Goal: Find specific page/section: Find specific page/section

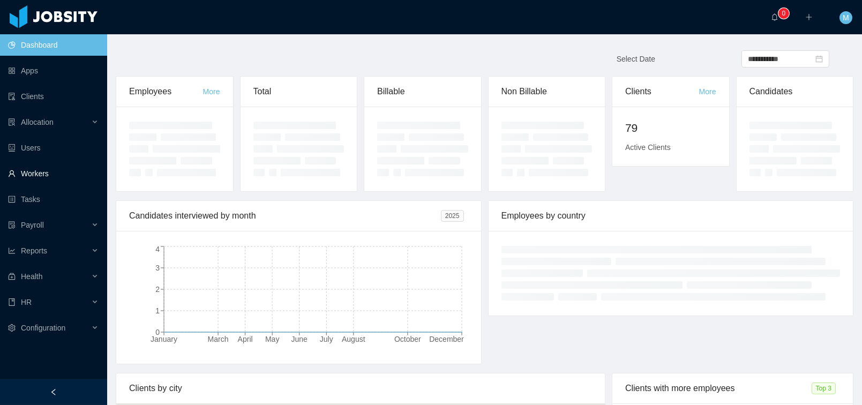
drag, startPoint x: 42, startPoint y: 175, endPoint x: 89, endPoint y: 164, distance: 48.2
click at [42, 175] on link "Workers" at bounding box center [53, 173] width 91 height 21
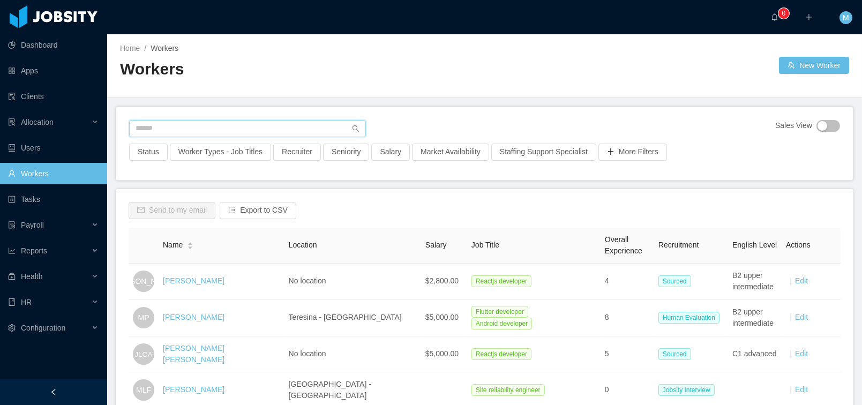
click at [225, 131] on input "text" at bounding box center [247, 128] width 237 height 17
type input "****"
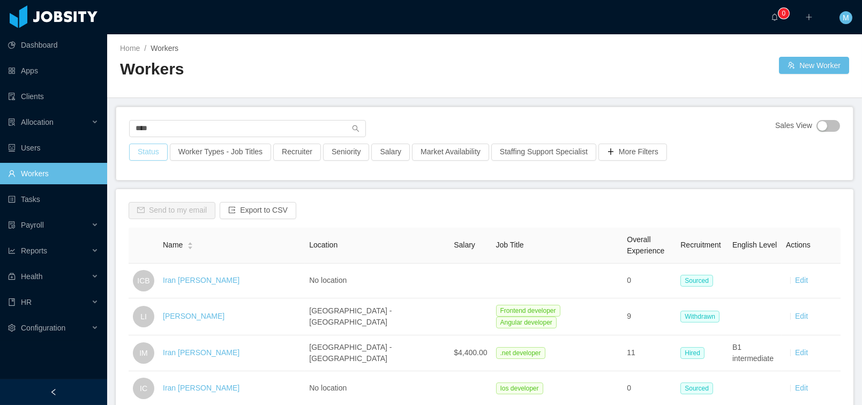
click at [145, 151] on button "Status" at bounding box center [148, 152] width 39 height 17
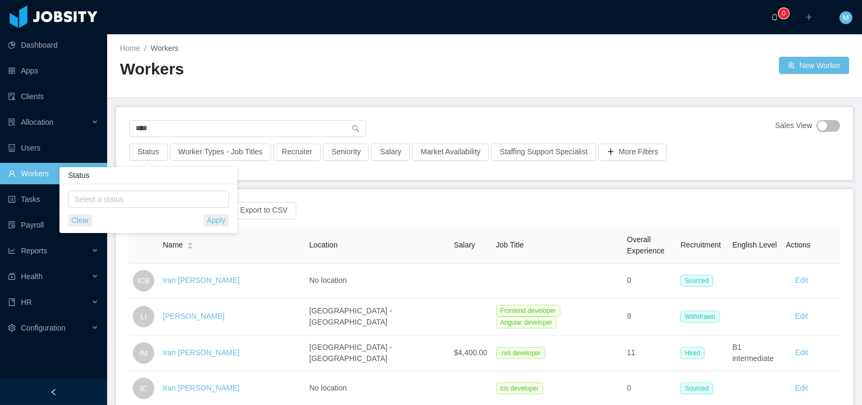
click at [117, 208] on div "Select a status Clear Apply" at bounding box center [148, 209] width 161 height 36
click at [126, 201] on div "Select a status" at bounding box center [145, 199] width 143 height 11
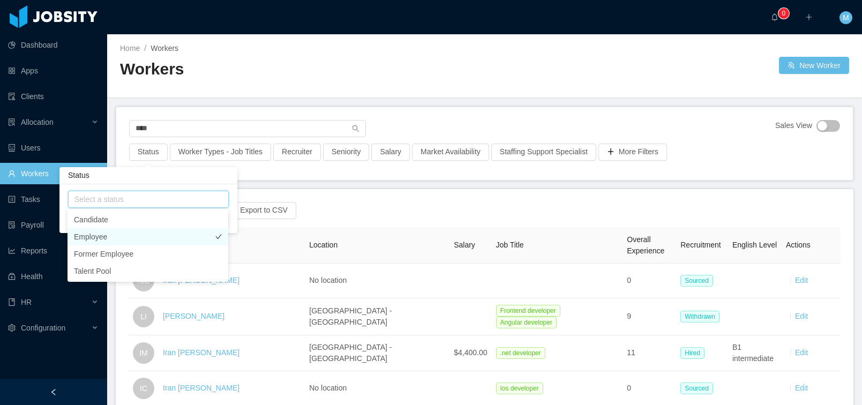
click at [110, 234] on li "Employee" at bounding box center [147, 236] width 161 height 17
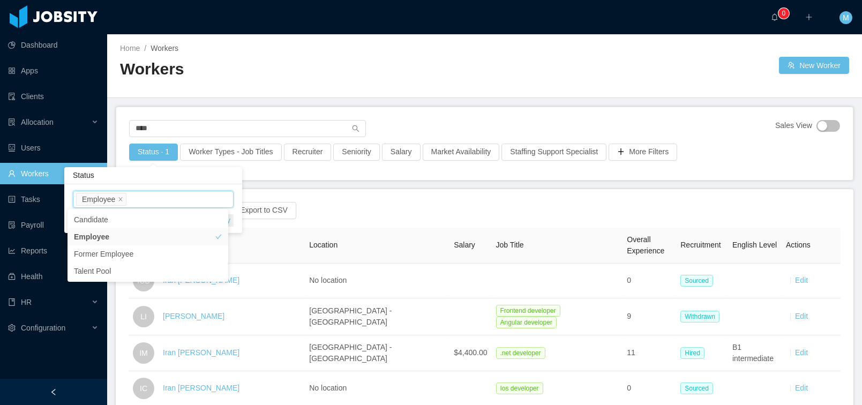
click at [361, 181] on main "Home / Workers / Workers New Worker **** Sales View Status · 1 Worker Types - J…" at bounding box center [484, 219] width 755 height 371
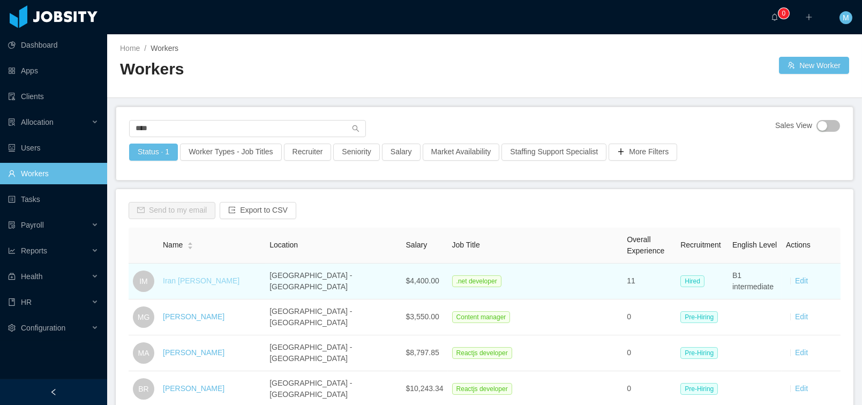
click at [191, 277] on link "Iran [PERSON_NAME]" at bounding box center [201, 280] width 77 height 9
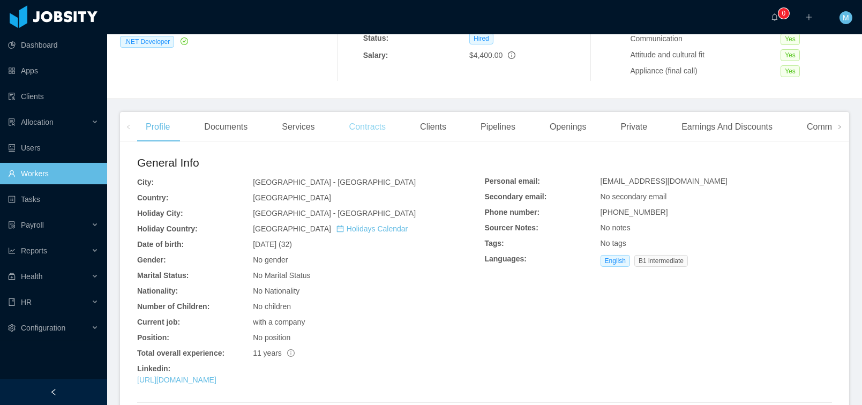
click at [381, 127] on div "Contracts" at bounding box center [368, 127] width 54 height 30
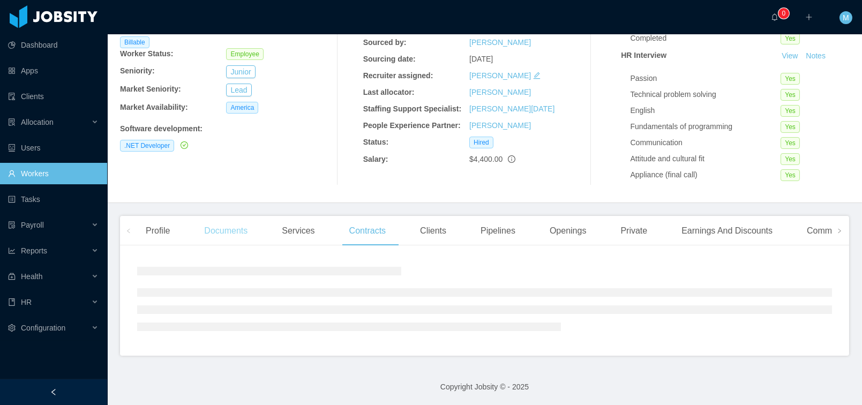
scroll to position [184, 0]
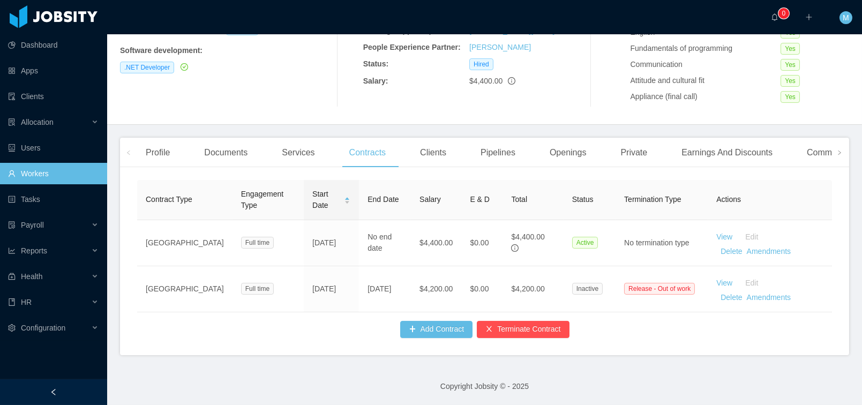
click at [467, 176] on div "Contract Type Engagement Type Start Date End Date Salary E & D Total Status Ter…" at bounding box center [484, 265] width 729 height 179
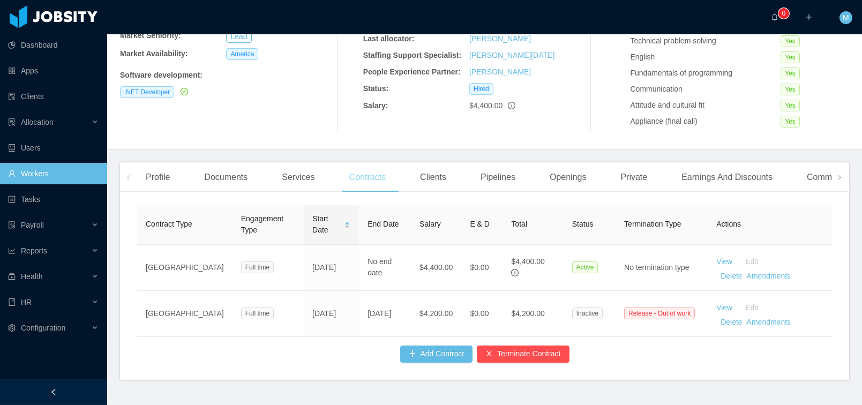
click at [372, 162] on div "Contracts" at bounding box center [368, 177] width 54 height 30
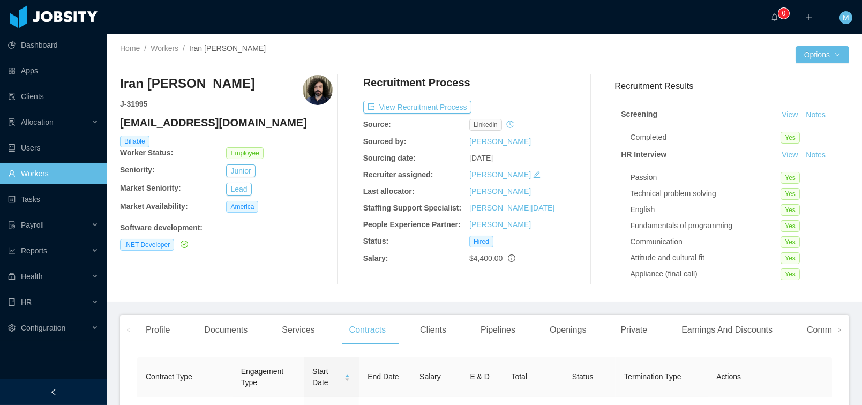
scroll to position [162, 0]
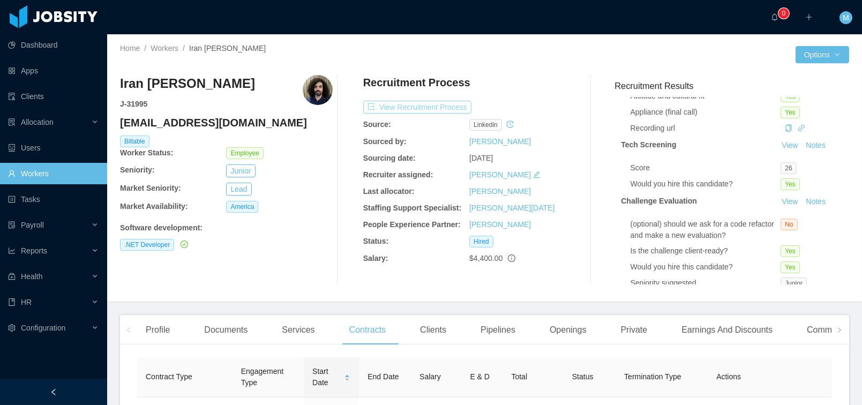
click at [417, 106] on button "View Recruitment Process" at bounding box center [417, 107] width 108 height 13
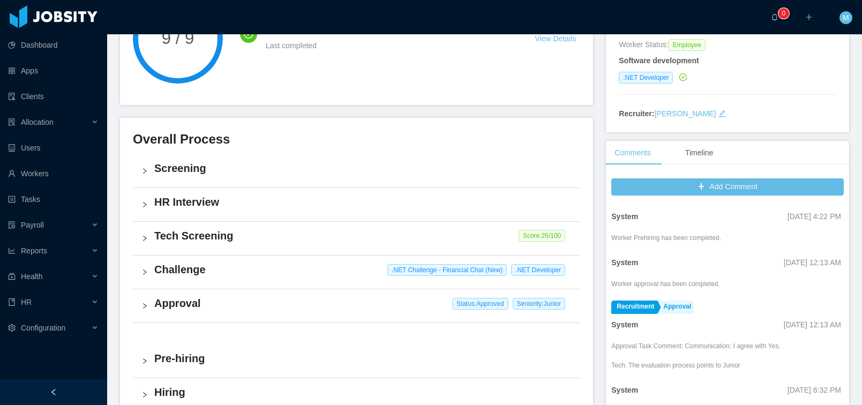
scroll to position [318, 0]
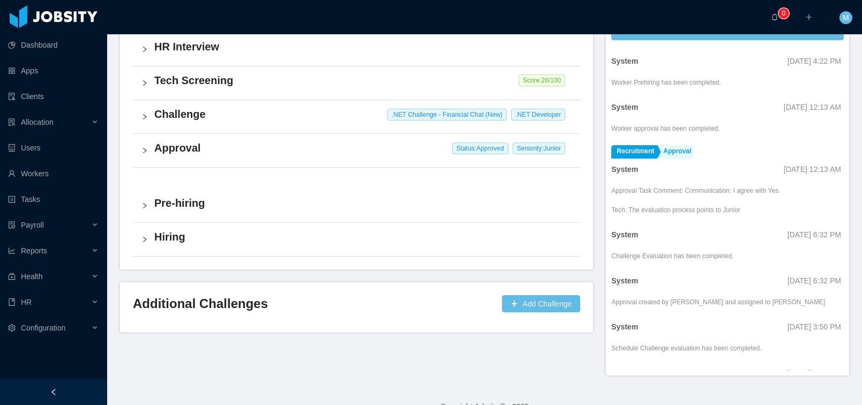
click at [167, 157] on div "Approval Status: Approved Seniority: Junior" at bounding box center [356, 150] width 447 height 33
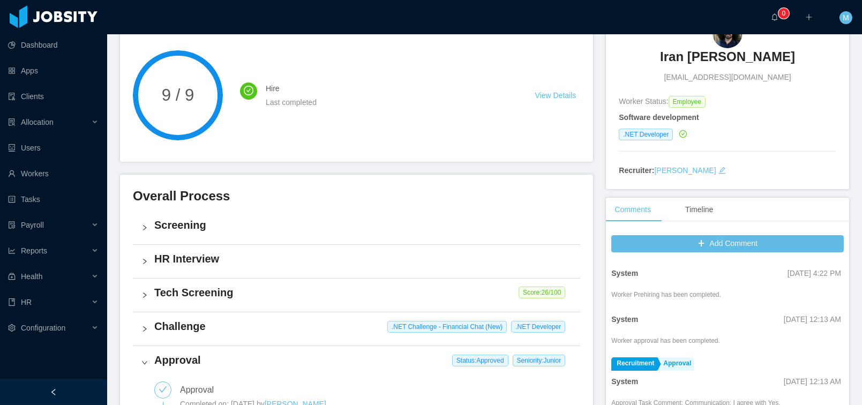
scroll to position [0, 0]
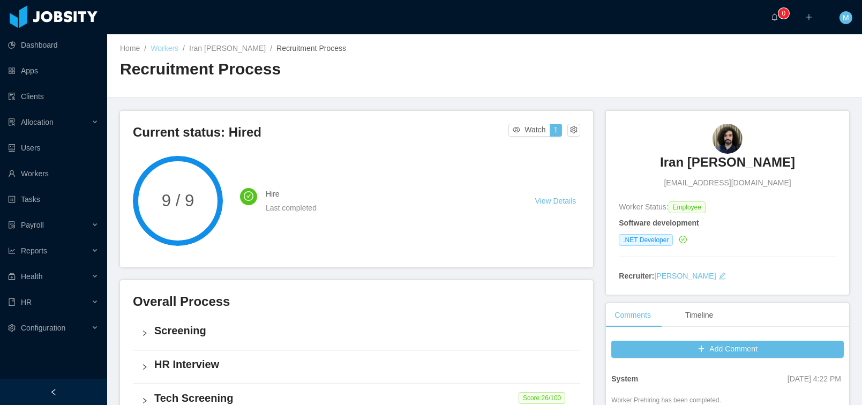
click at [170, 49] on link "Workers" at bounding box center [165, 48] width 28 height 9
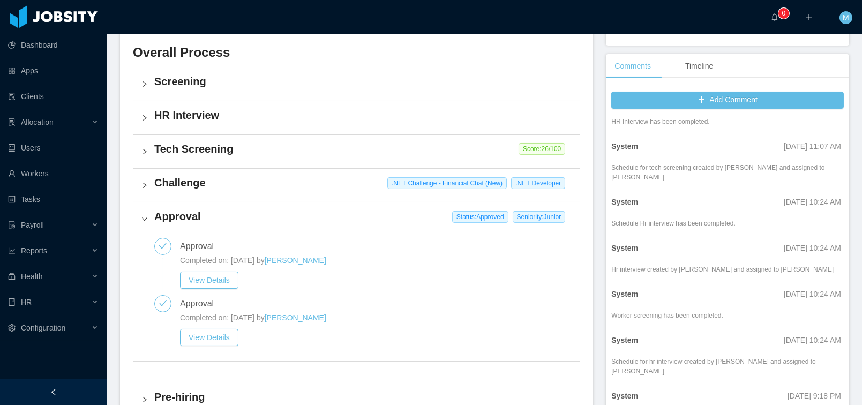
scroll to position [1146, 0]
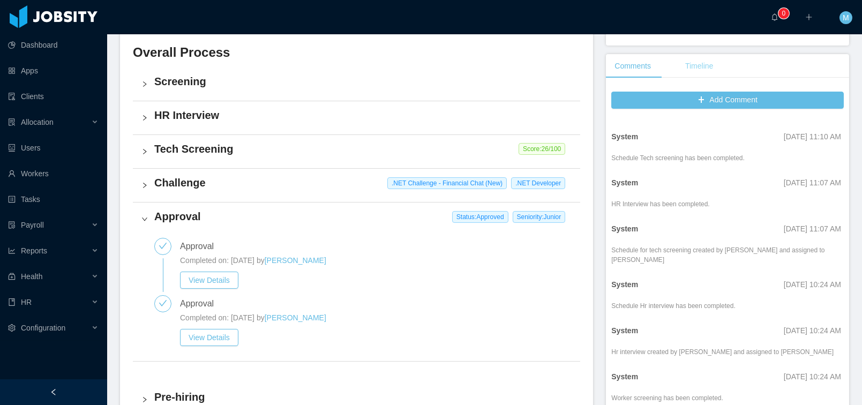
click at [688, 57] on div "Timeline" at bounding box center [698, 66] width 45 height 24
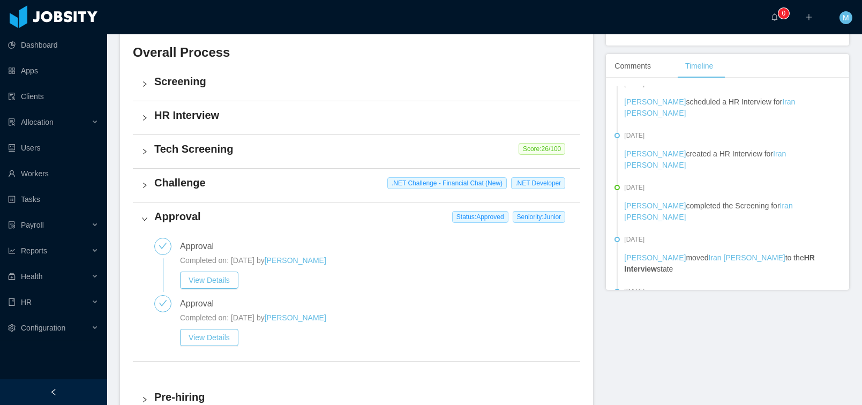
scroll to position [0, 0]
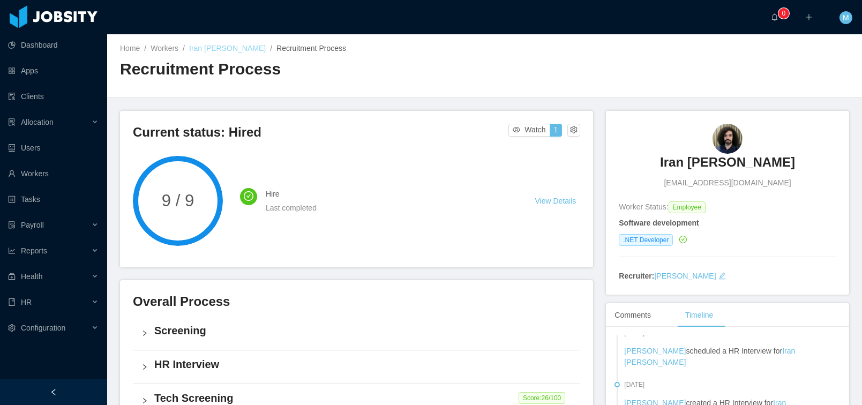
click at [218, 44] on link "Iran [PERSON_NAME]" at bounding box center [227, 48] width 77 height 9
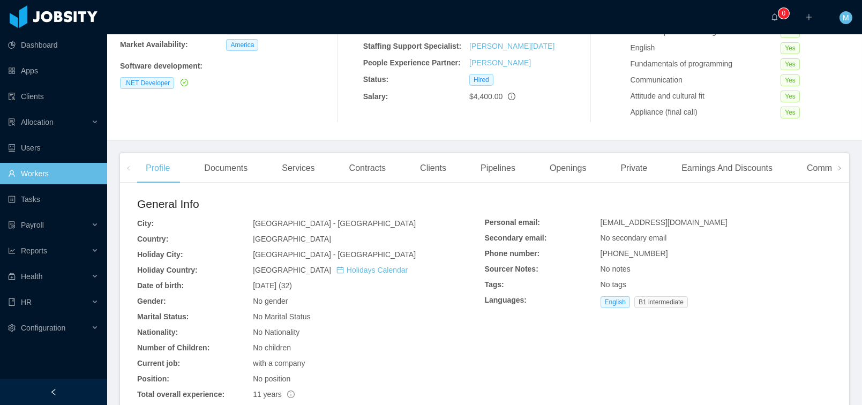
scroll to position [418, 0]
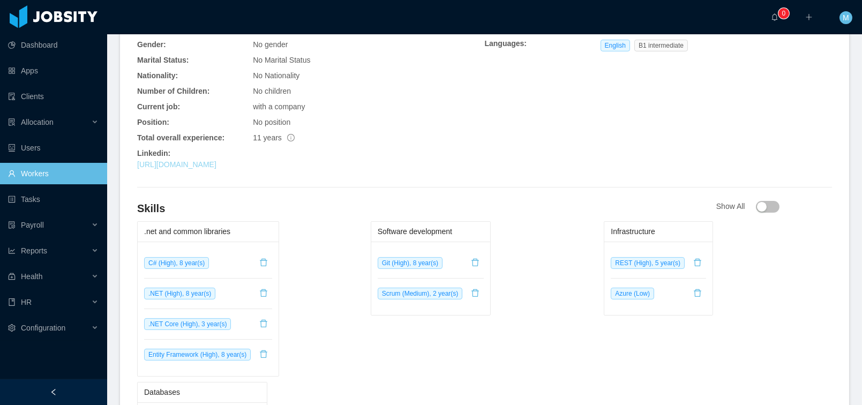
click at [202, 162] on link "[URL][DOMAIN_NAME]" at bounding box center [176, 164] width 79 height 9
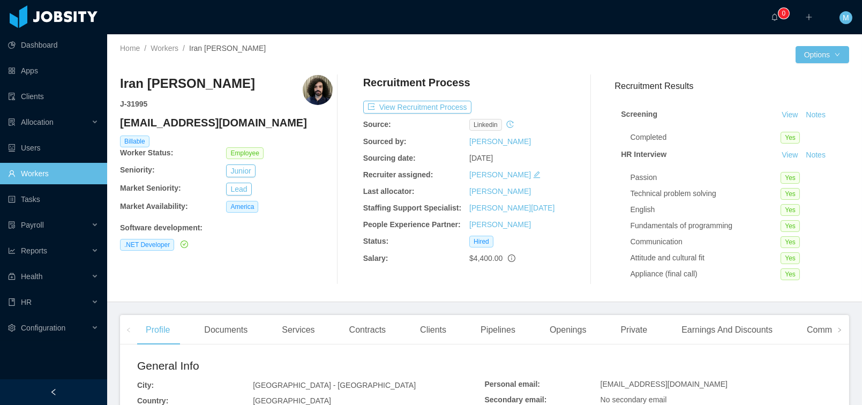
click at [549, 83] on div "Recruitment Process" at bounding box center [469, 85] width 213 height 20
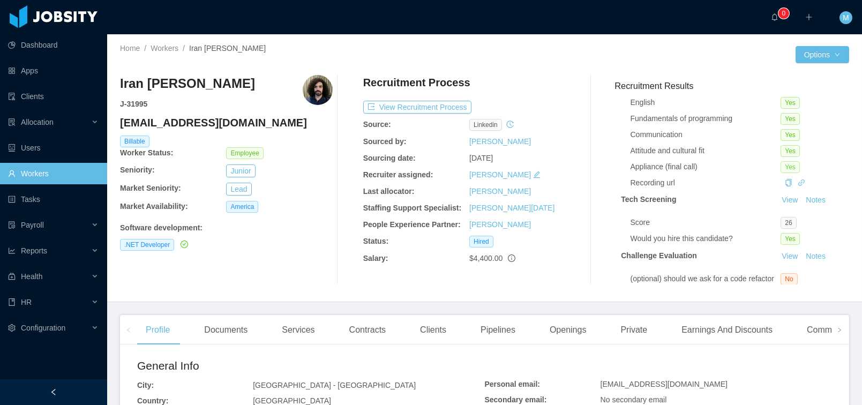
scroll to position [3, 0]
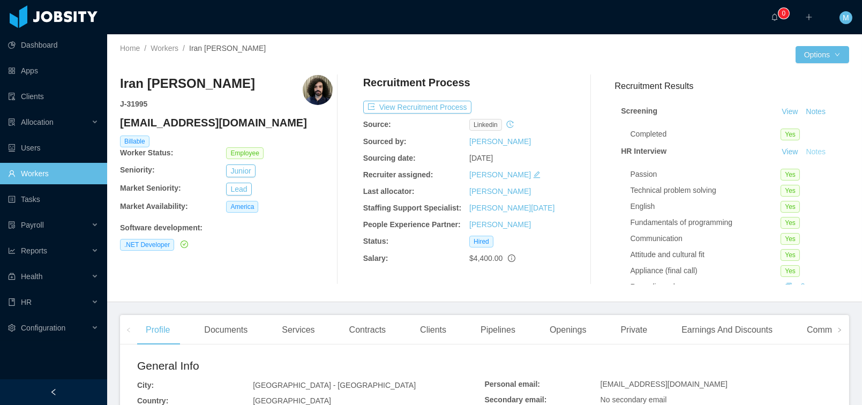
click at [804, 149] on button "Notes" at bounding box center [815, 152] width 28 height 13
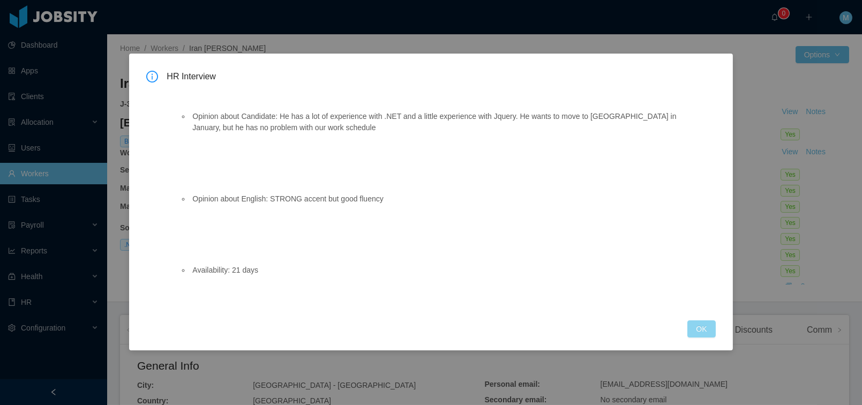
click at [705, 327] on button "OK" at bounding box center [701, 328] width 28 height 17
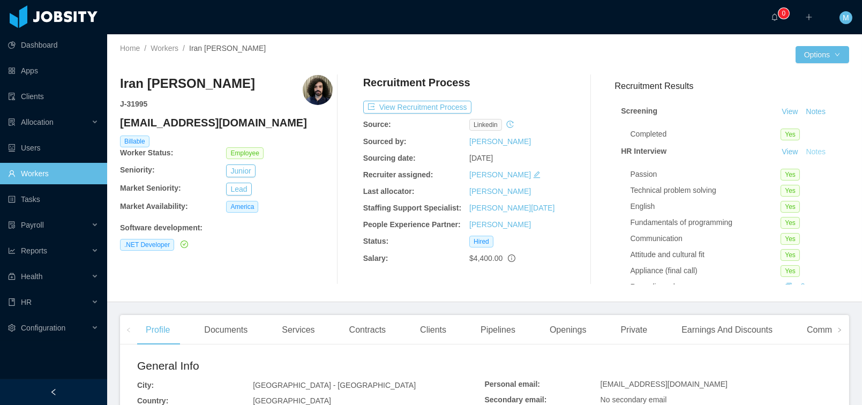
click at [809, 150] on button "Notes" at bounding box center [815, 152] width 28 height 13
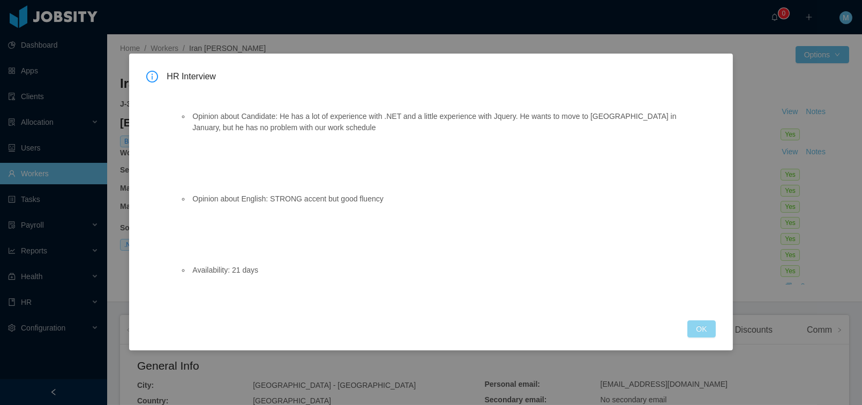
click at [705, 329] on button "OK" at bounding box center [701, 328] width 28 height 17
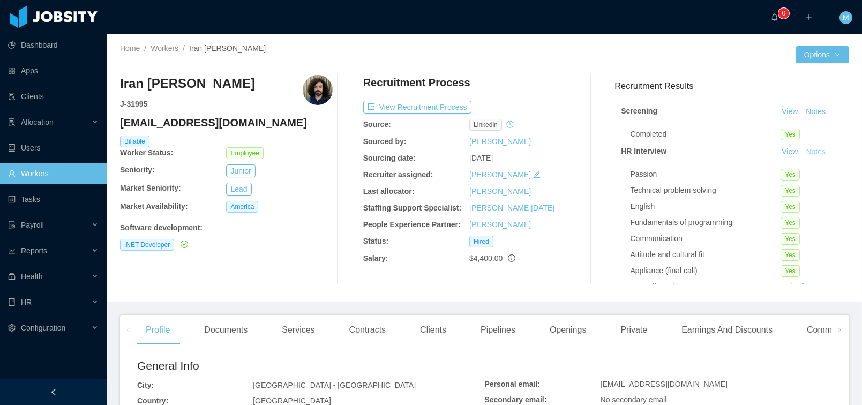
scroll to position [219, 0]
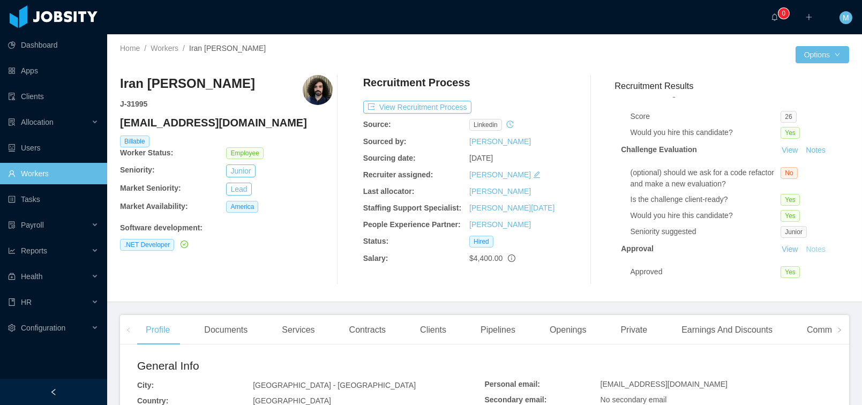
click at [806, 244] on button "Notes" at bounding box center [815, 249] width 28 height 13
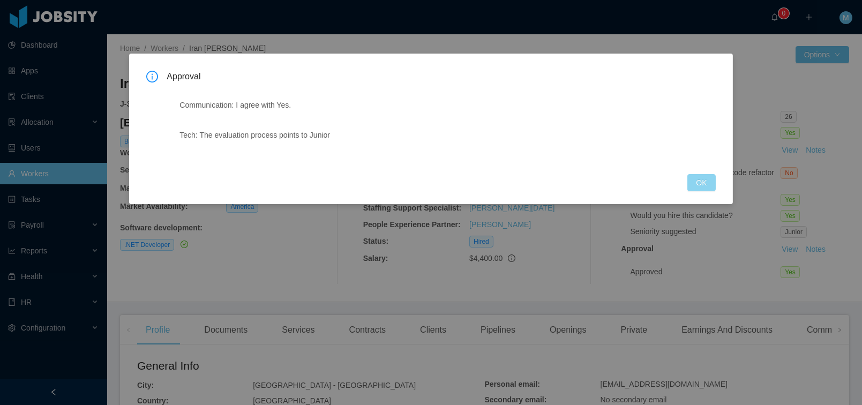
click at [709, 183] on button "OK" at bounding box center [701, 182] width 28 height 17
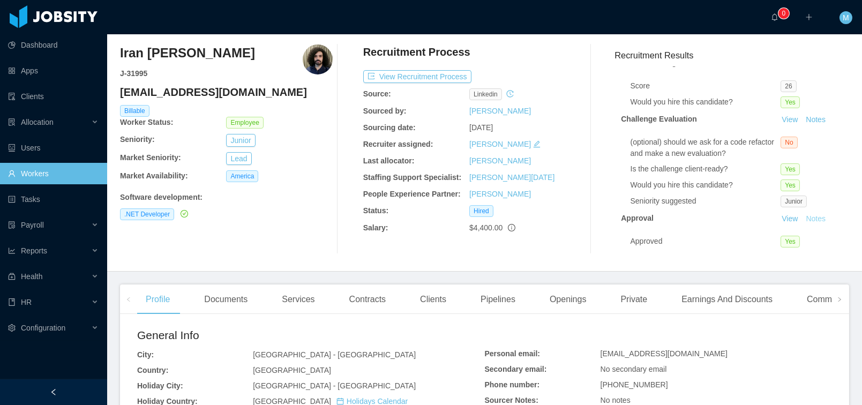
scroll to position [0, 0]
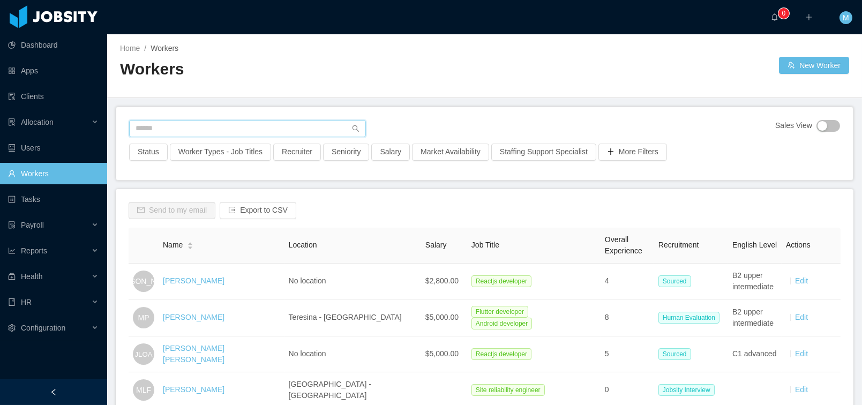
click at [186, 131] on input "text" at bounding box center [247, 128] width 237 height 17
type input "*"
type input "*****"
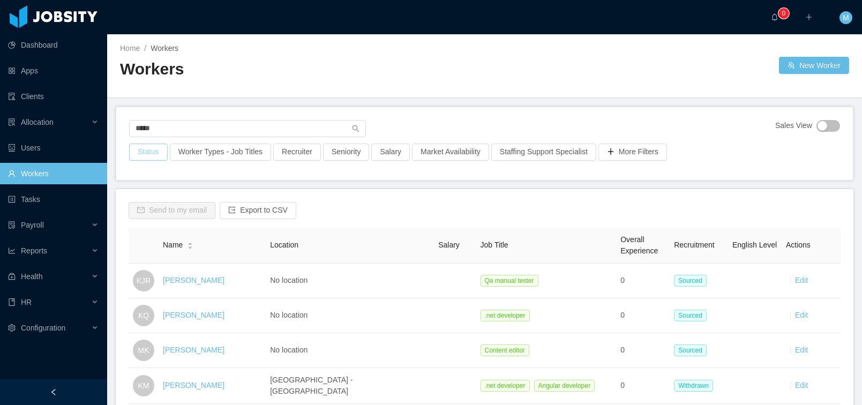
click at [148, 148] on button "Status" at bounding box center [148, 152] width 39 height 17
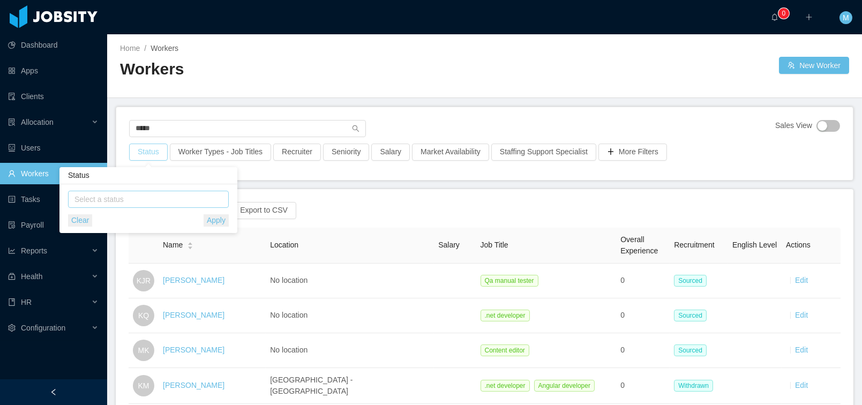
click at [107, 200] on div "Select a status" at bounding box center [145, 199] width 143 height 11
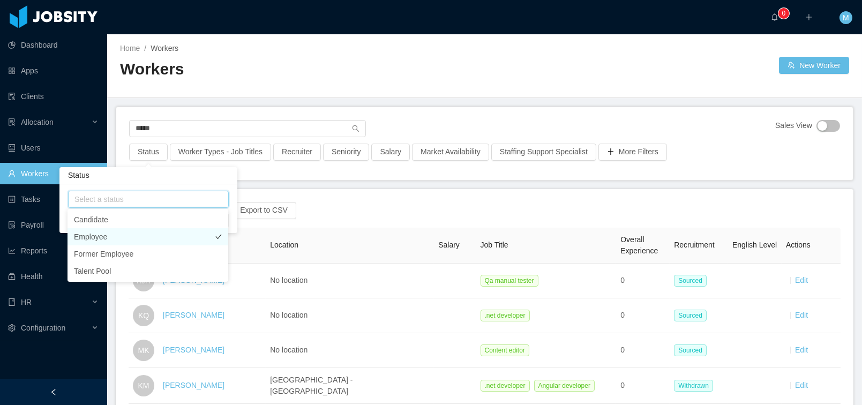
click at [106, 235] on li "Employee" at bounding box center [147, 236] width 161 height 17
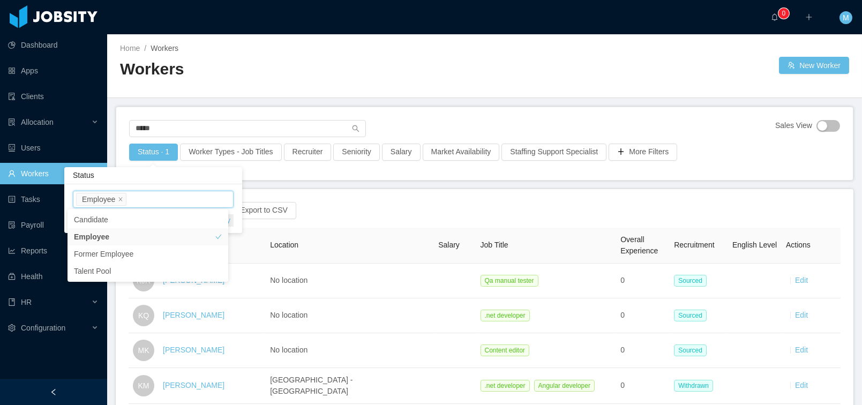
click at [463, 103] on main "Home / Workers / Workers New Worker ***** Sales View Status · 1 Worker Types - …" at bounding box center [484, 219] width 755 height 371
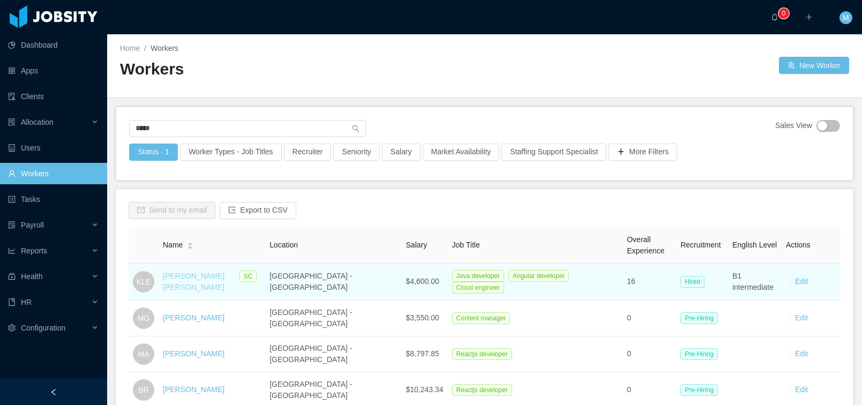
click at [182, 274] on link "Kenny Lopez Espinosa" at bounding box center [194, 282] width 62 height 20
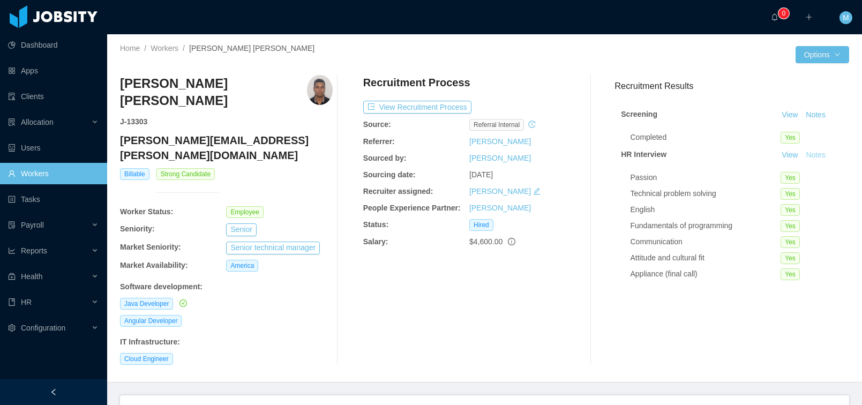
click at [810, 155] on button "Notes" at bounding box center [815, 155] width 28 height 13
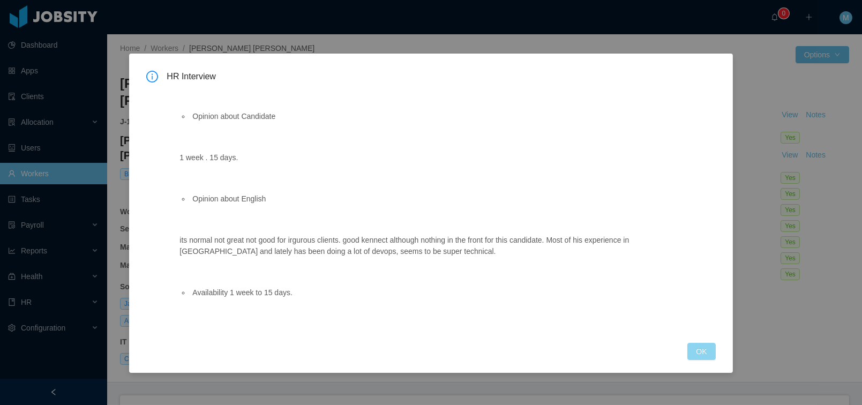
click at [699, 344] on button "OK" at bounding box center [701, 351] width 28 height 17
